Goal: Register for event/course

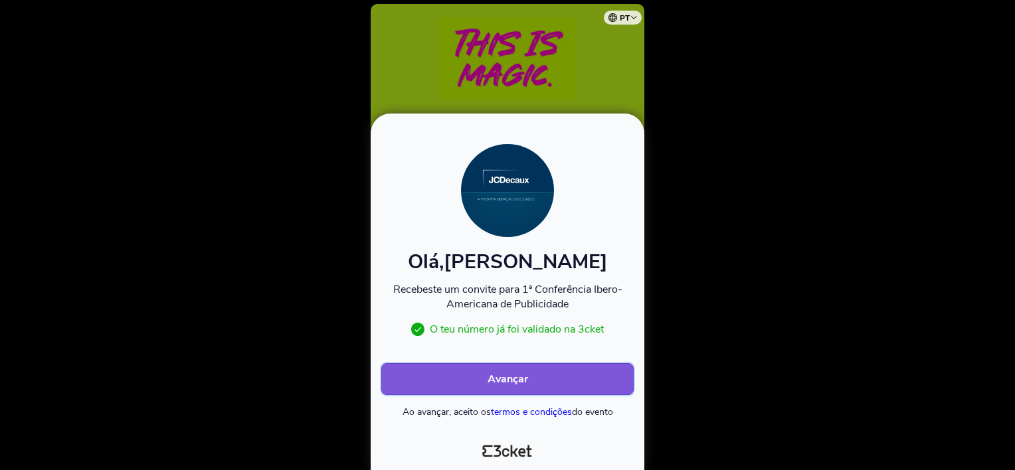
click at [553, 375] on button "Avançar" at bounding box center [507, 379] width 252 height 32
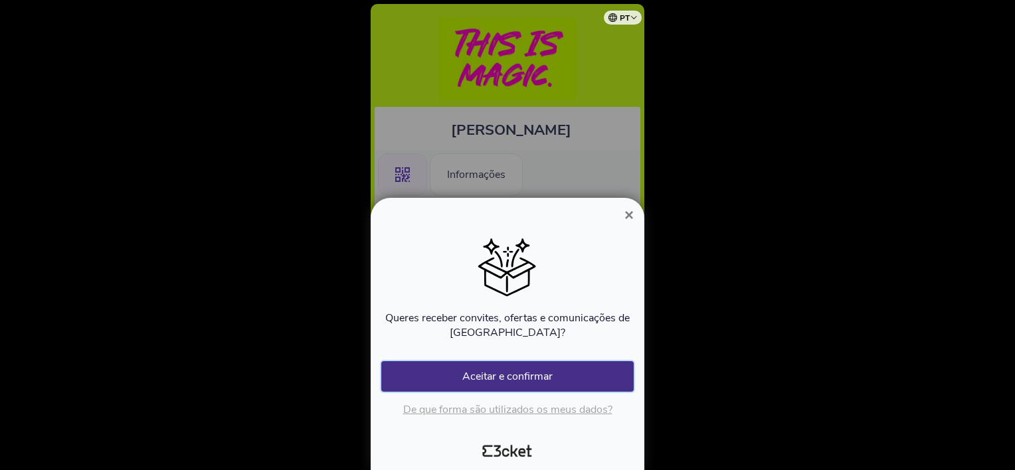
click at [553, 375] on button "Aceitar e confirmar" at bounding box center [507, 376] width 252 height 31
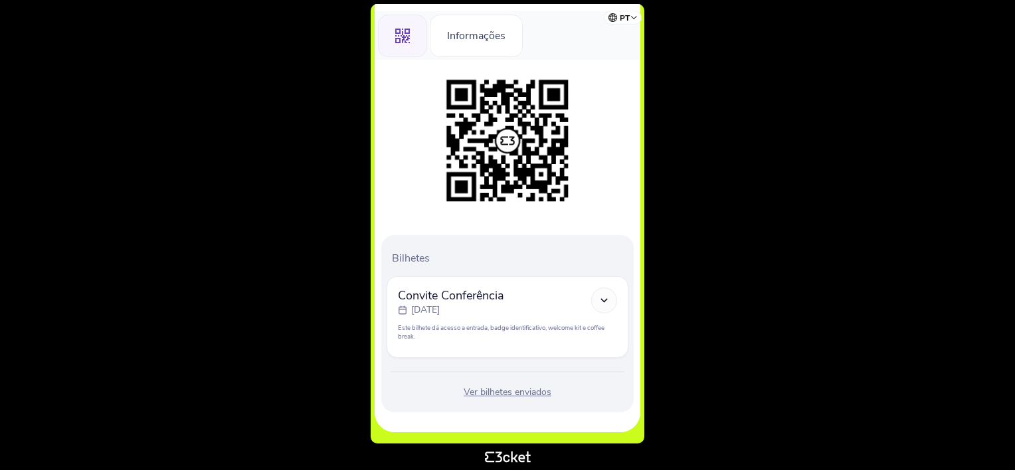
scroll to position [140, 0]
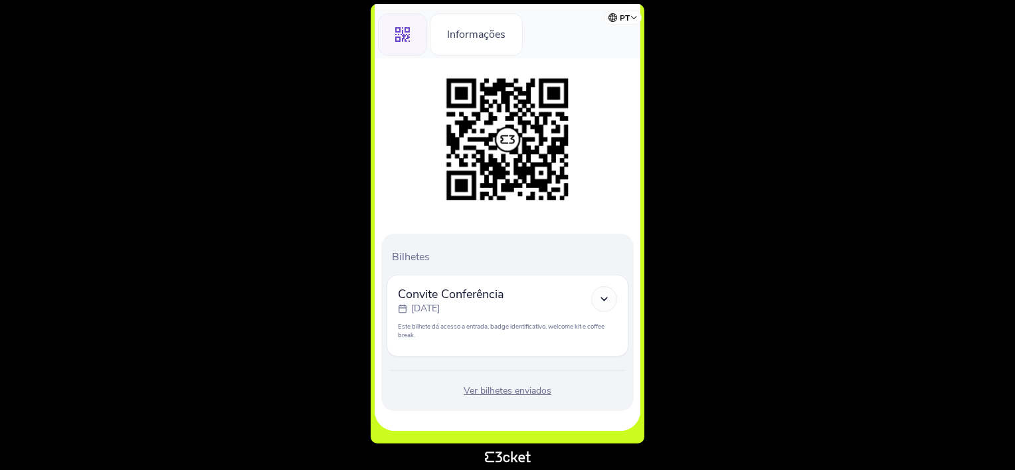
click at [607, 299] on icon at bounding box center [603, 299] width 11 height 11
click at [605, 289] on div at bounding box center [604, 299] width 26 height 26
click at [407, 304] on div "segunda, 6 out" at bounding box center [451, 308] width 106 height 13
click at [605, 299] on polyline at bounding box center [604, 299] width 6 height 3
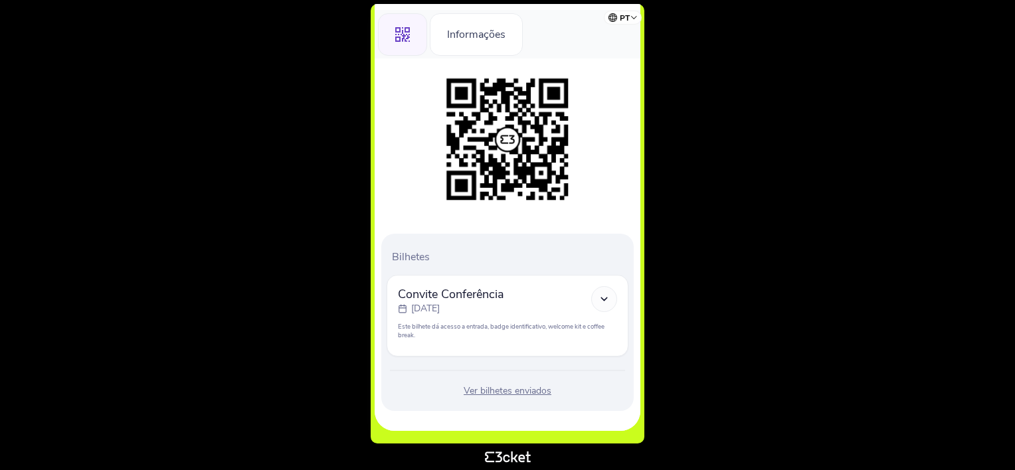
click at [510, 318] on div "Convite Conferência segunda, 6 out Este bilhete dá acesso a entrada, badge iden…" at bounding box center [507, 312] width 219 height 53
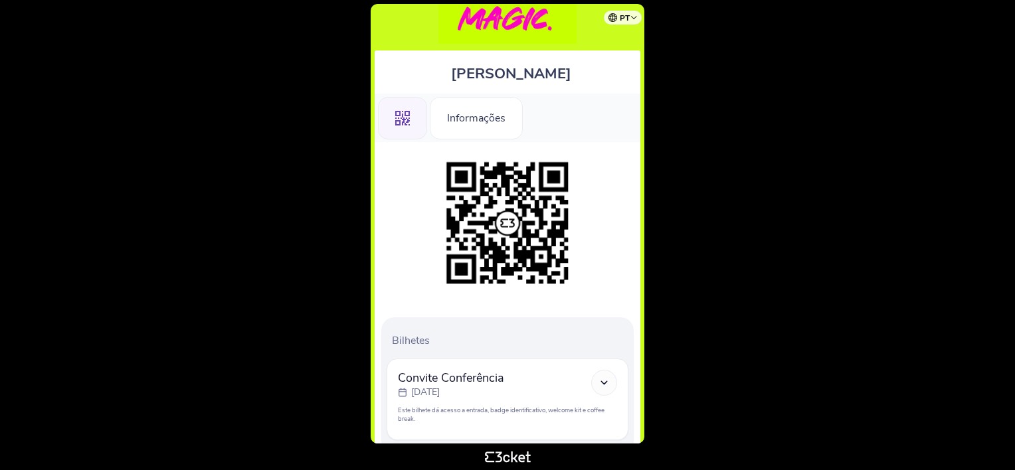
scroll to position [0, 0]
